Goal: Task Accomplishment & Management: Complete application form

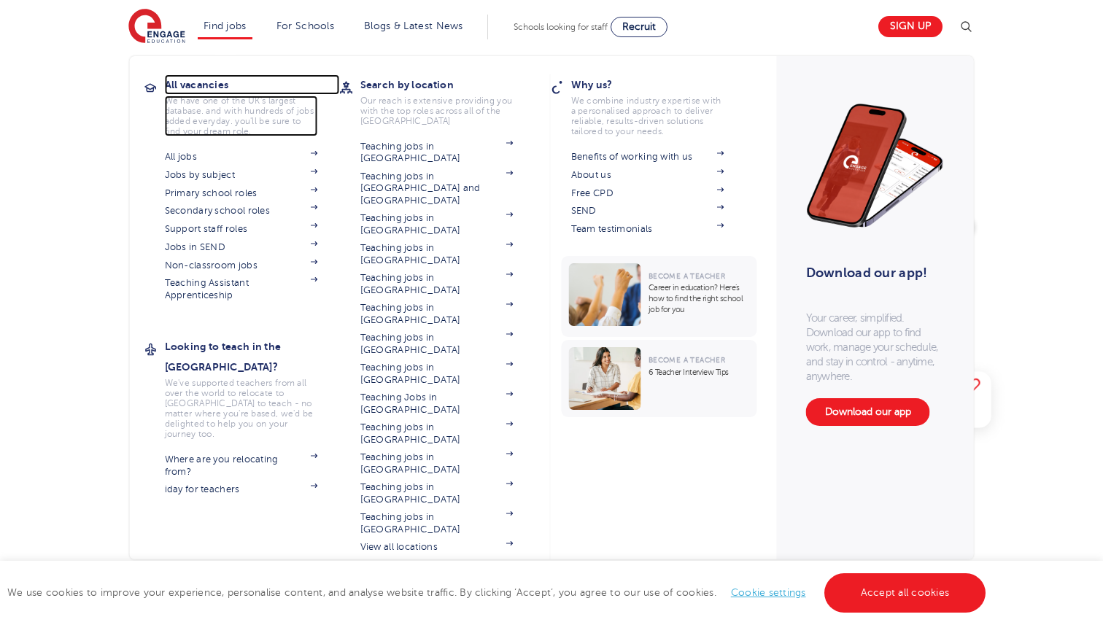
click at [204, 80] on h3 "All vacancies" at bounding box center [252, 84] width 175 height 20
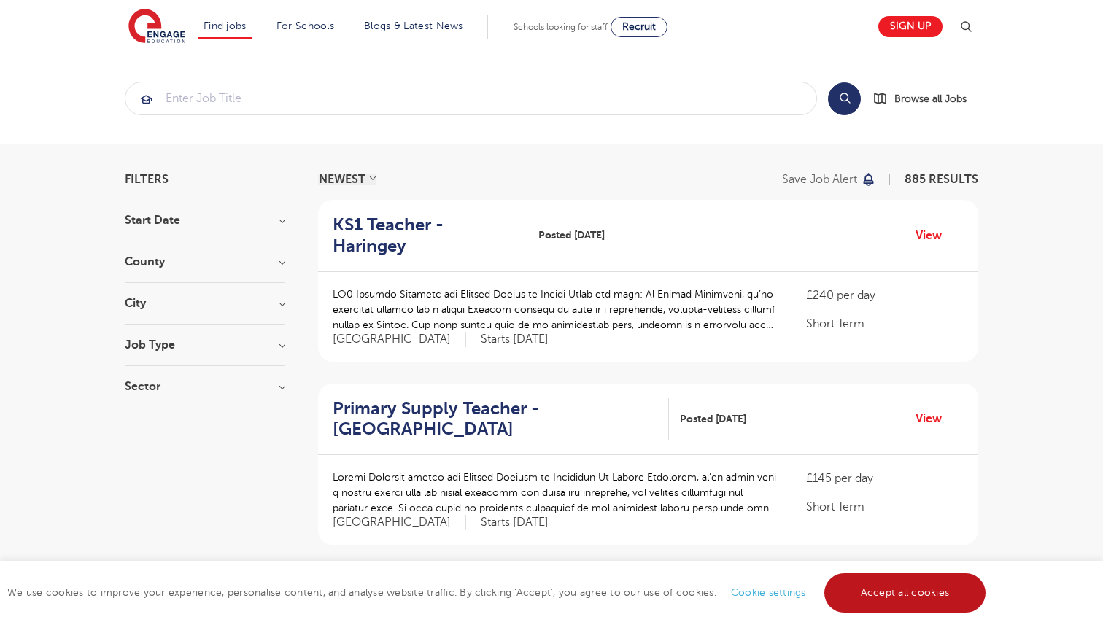
click at [845, 581] on link "Accept all cookies" at bounding box center [905, 592] width 162 height 39
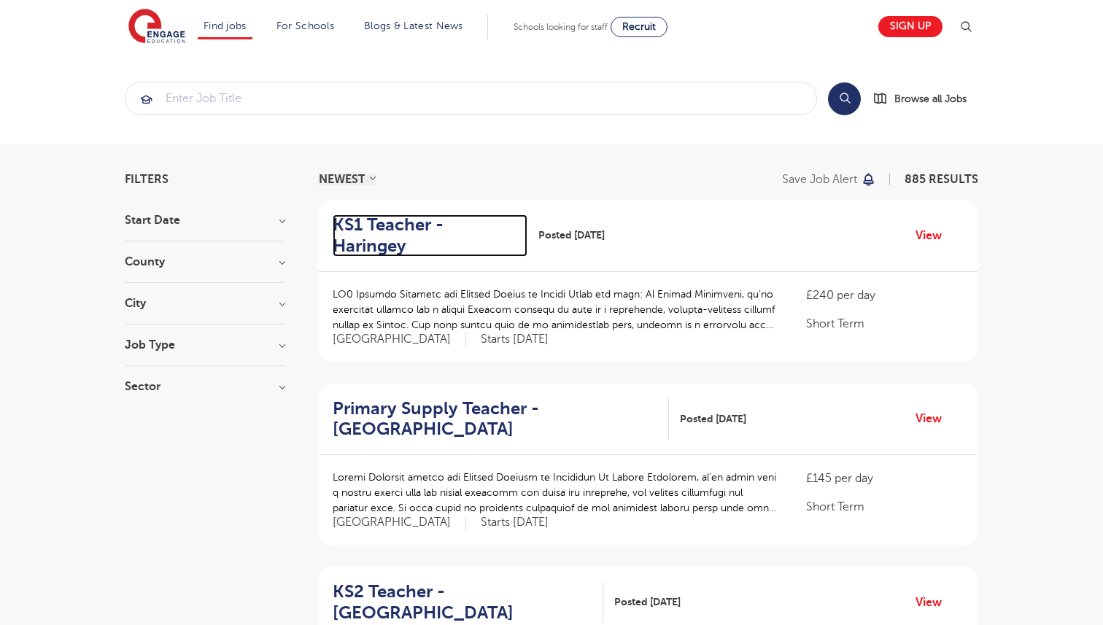
click at [456, 232] on h2 "KS1 Teacher - Haringey" at bounding box center [424, 235] width 183 height 42
